Goal: Task Accomplishment & Management: Manage account settings

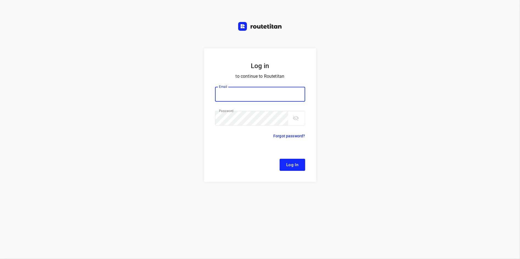
type input "[EMAIL_ADDRESS][DOMAIN_NAME]"
click at [297, 167] on span "Log In" at bounding box center [292, 164] width 12 height 7
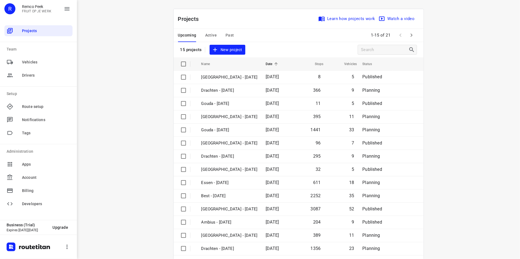
click at [226, 38] on span "Past" at bounding box center [229, 35] width 9 height 7
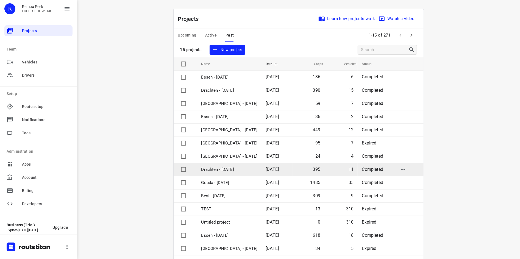
scroll to position [18, 0]
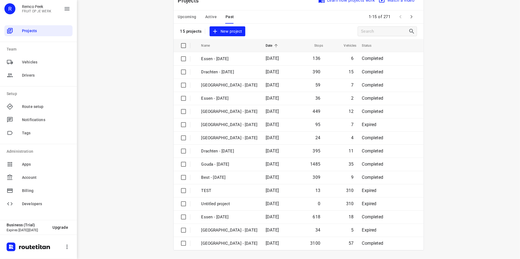
click at [409, 18] on icon "button" at bounding box center [411, 16] width 7 height 7
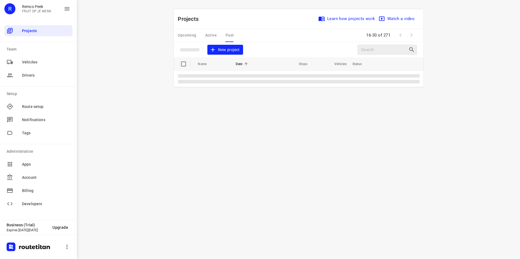
scroll to position [0, 0]
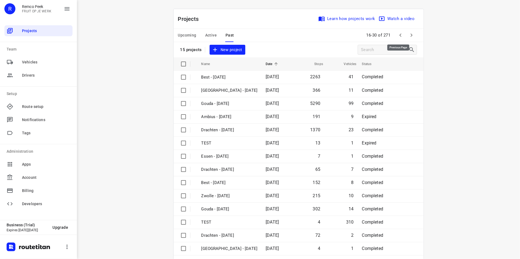
click at [397, 38] on icon "button" at bounding box center [400, 35] width 7 height 7
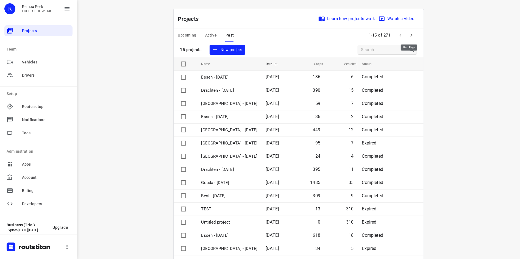
click at [410, 36] on icon "button" at bounding box center [411, 34] width 2 height 3
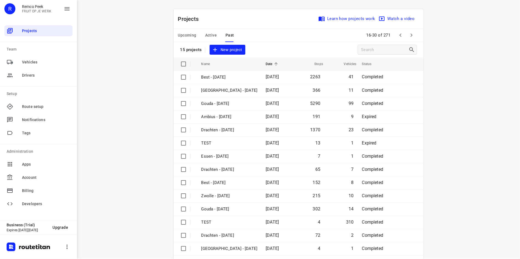
click at [410, 34] on icon "button" at bounding box center [411, 35] width 7 height 7
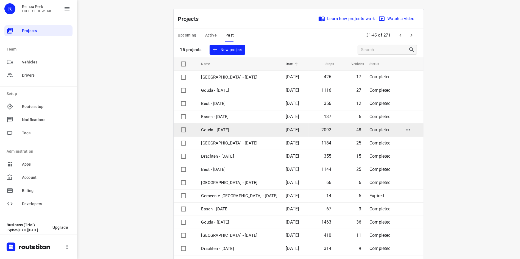
click at [236, 133] on p "Gouda - [DATE]" at bounding box center [239, 130] width 76 height 6
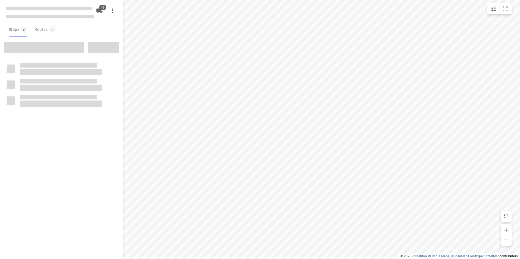
checkbox input "true"
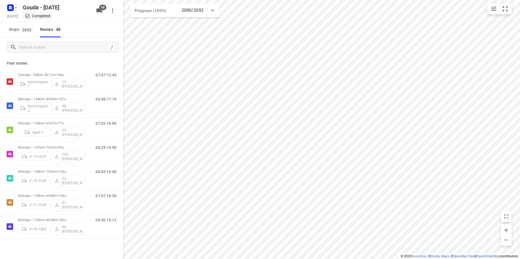
click at [16, 9] on icon "button" at bounding box center [16, 7] width 4 height 4
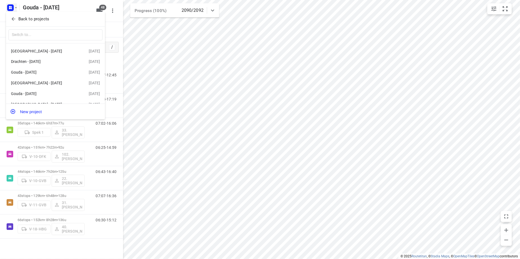
click at [24, 18] on p "Back to projects" at bounding box center [33, 19] width 31 height 6
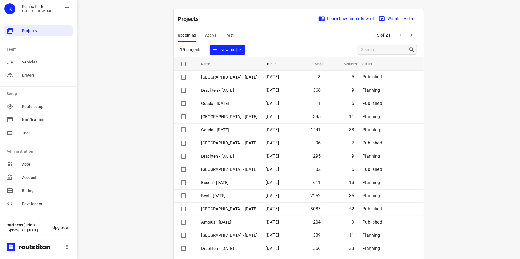
click at [229, 38] on span "Past" at bounding box center [229, 35] width 9 height 7
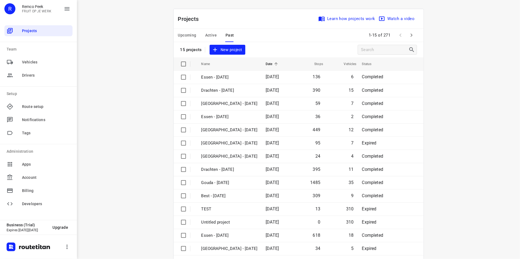
click at [408, 34] on icon "button" at bounding box center [411, 35] width 7 height 7
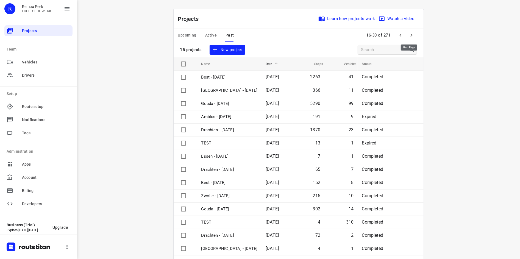
click at [408, 36] on icon "button" at bounding box center [411, 35] width 7 height 7
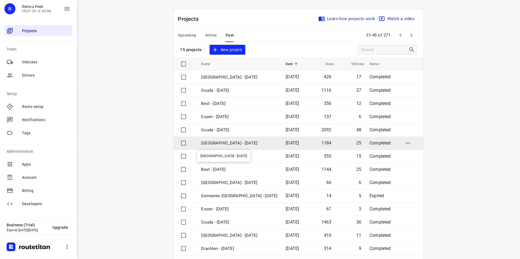
click at [249, 144] on p "[GEOGRAPHIC_DATA] - [DATE]" at bounding box center [239, 143] width 76 height 6
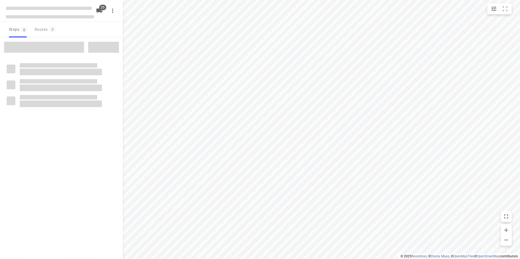
checkbox input "true"
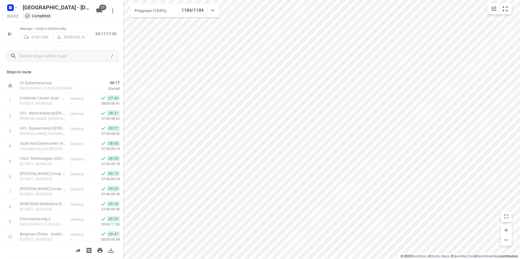
click at [399, 259] on html "i © 2025 Routetitan , © Stadia Maps , © OpenMapTiles © OpenStreetMap contributo…" at bounding box center [260, 129] width 520 height 259
